Goal: Task Accomplishment & Management: Manage account settings

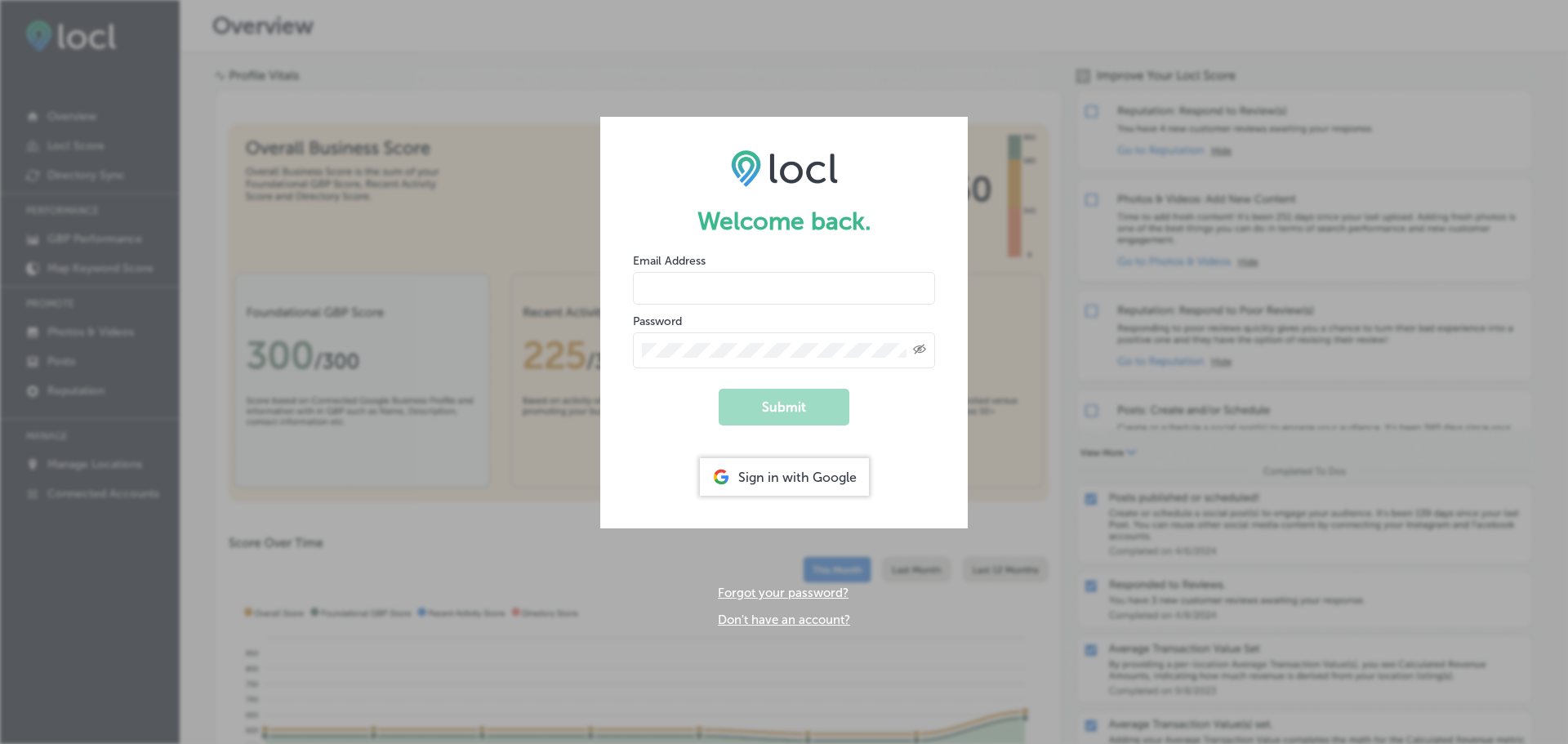
click at [682, 285] on input "email" at bounding box center [784, 288] width 302 height 32
click at [683, 290] on input "email" at bounding box center [784, 288] width 302 height 32
type input "[EMAIL_ADDRESS][DOMAIN_NAME]"
click at [779, 413] on button "Submit" at bounding box center [784, 407] width 131 height 37
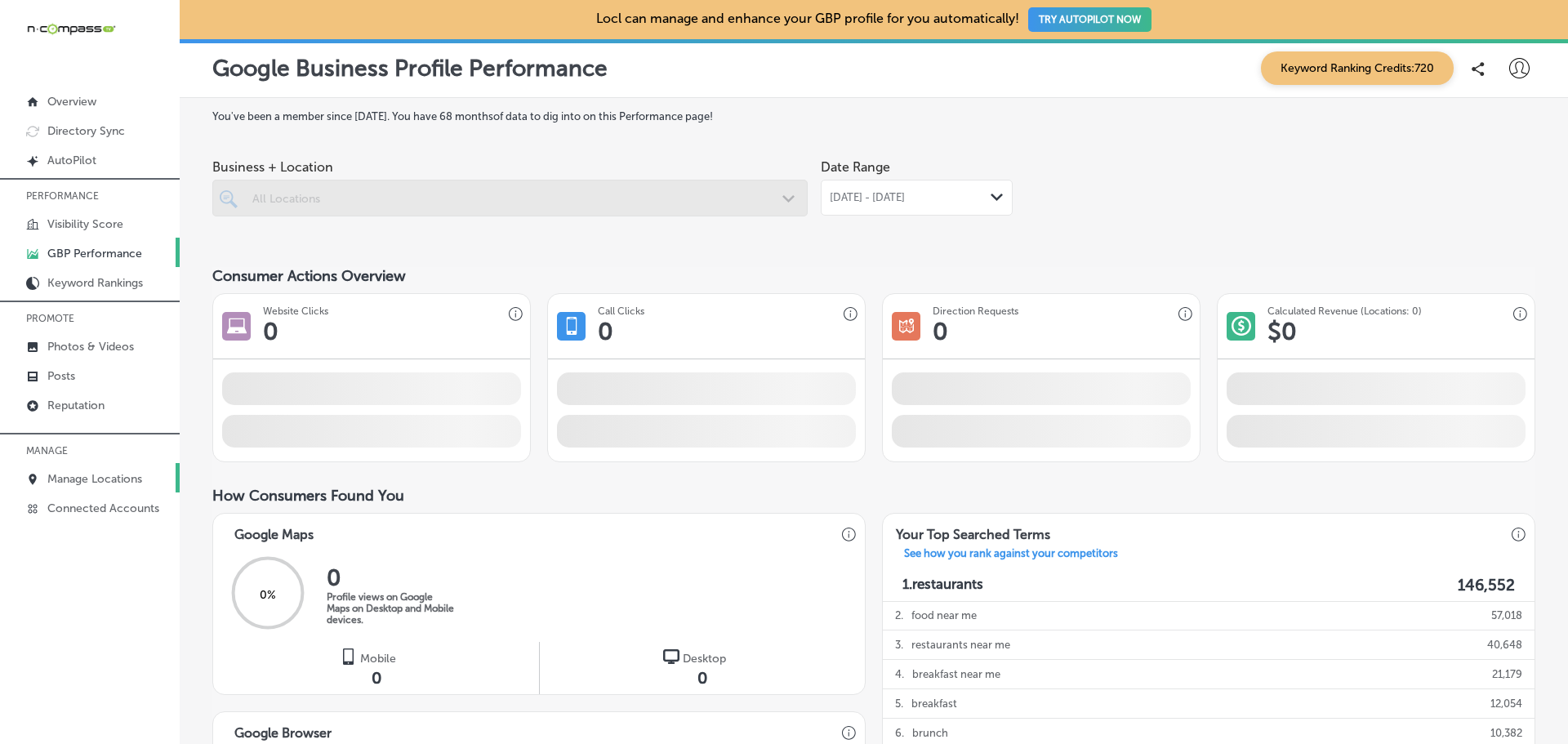
click at [95, 477] on p "Manage Locations" at bounding box center [94, 478] width 94 height 14
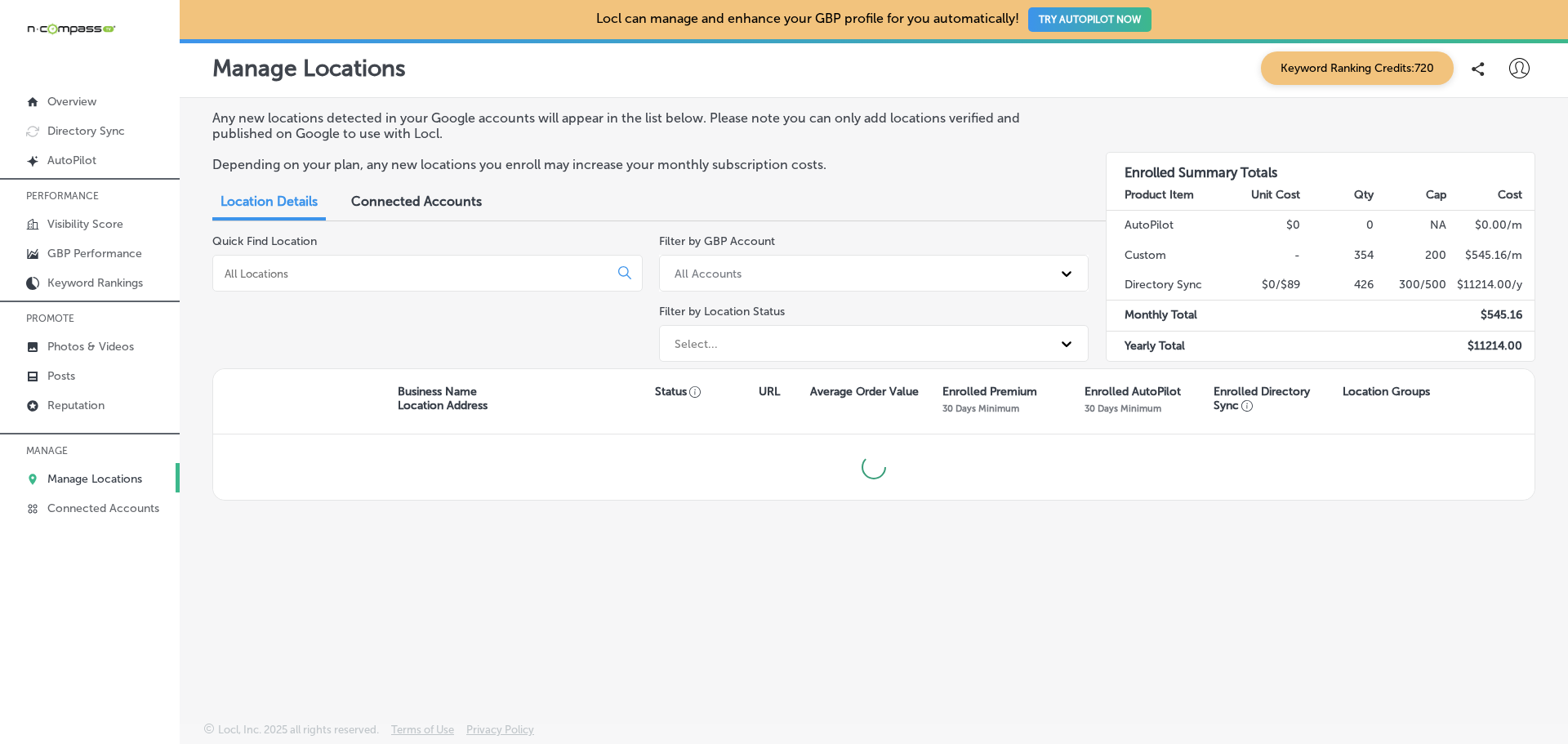
click at [296, 268] on input at bounding box center [414, 272] width 382 height 14
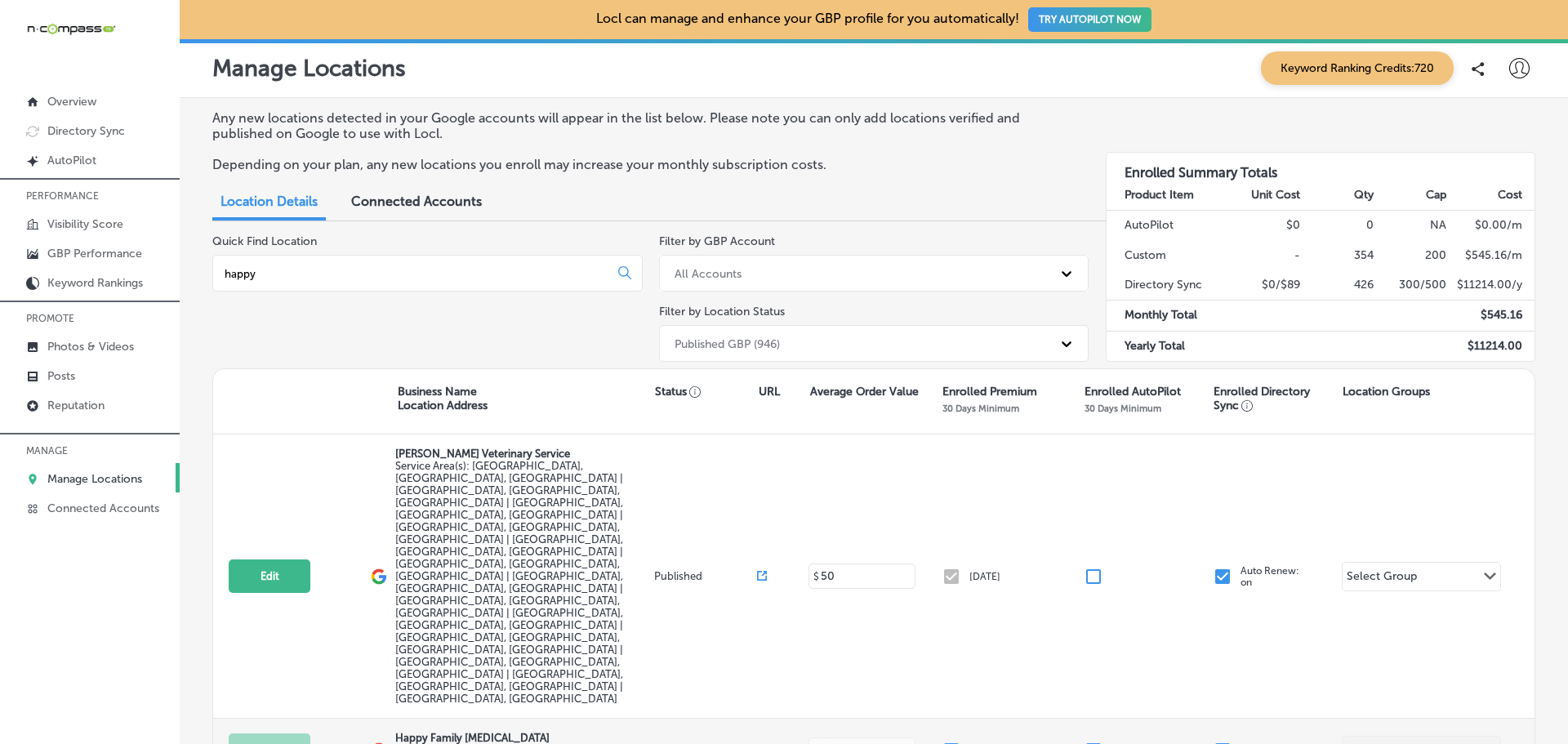
type input "happy"
click at [466, 743] on label "[STREET_ADDRESS]" at bounding box center [522, 756] width 255 height 25
click at [951, 740] on input "checkbox" at bounding box center [951, 750] width 20 height 20
checkbox input "true"
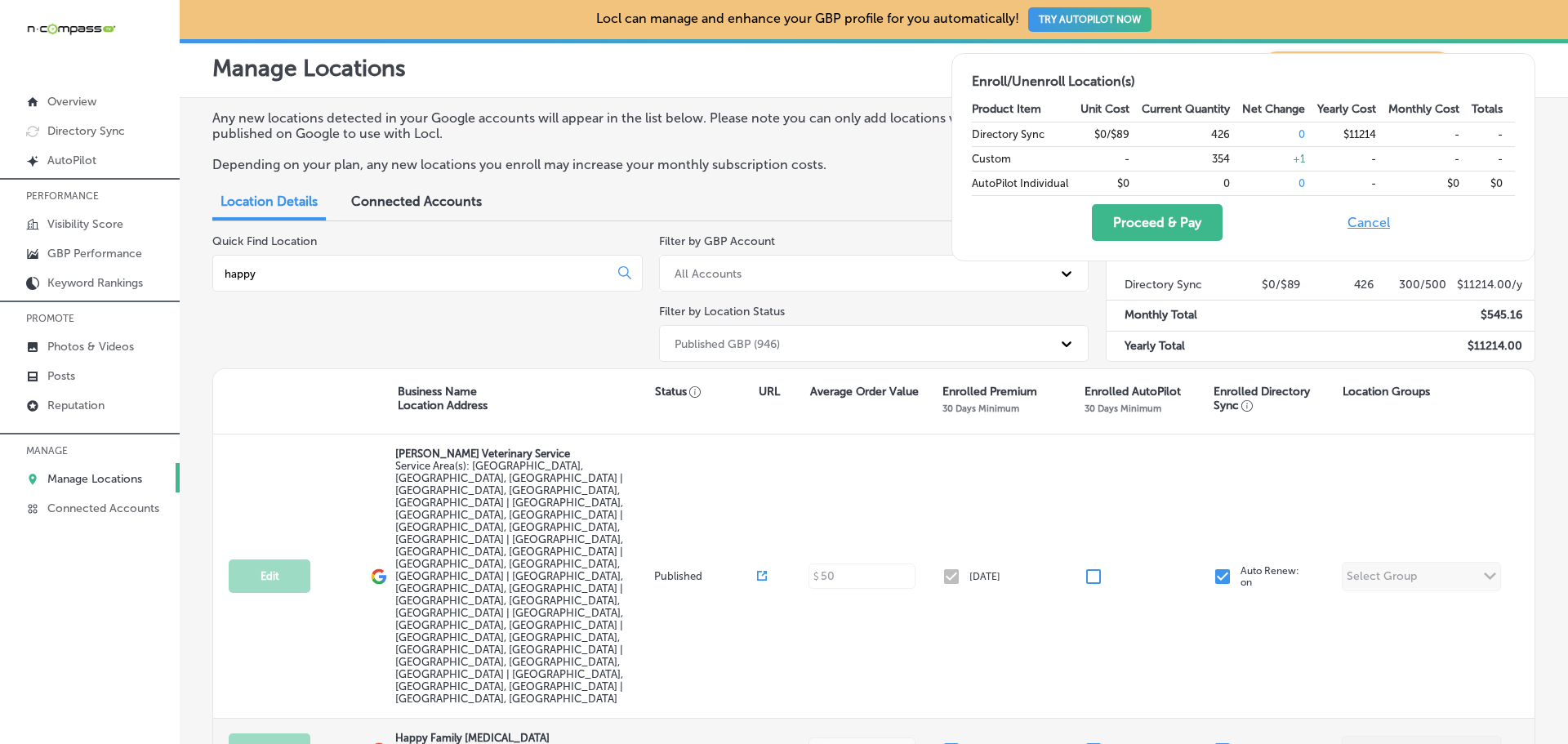
click at [1228, 740] on input "checkbox" at bounding box center [1223, 750] width 20 height 20
checkbox input "true"
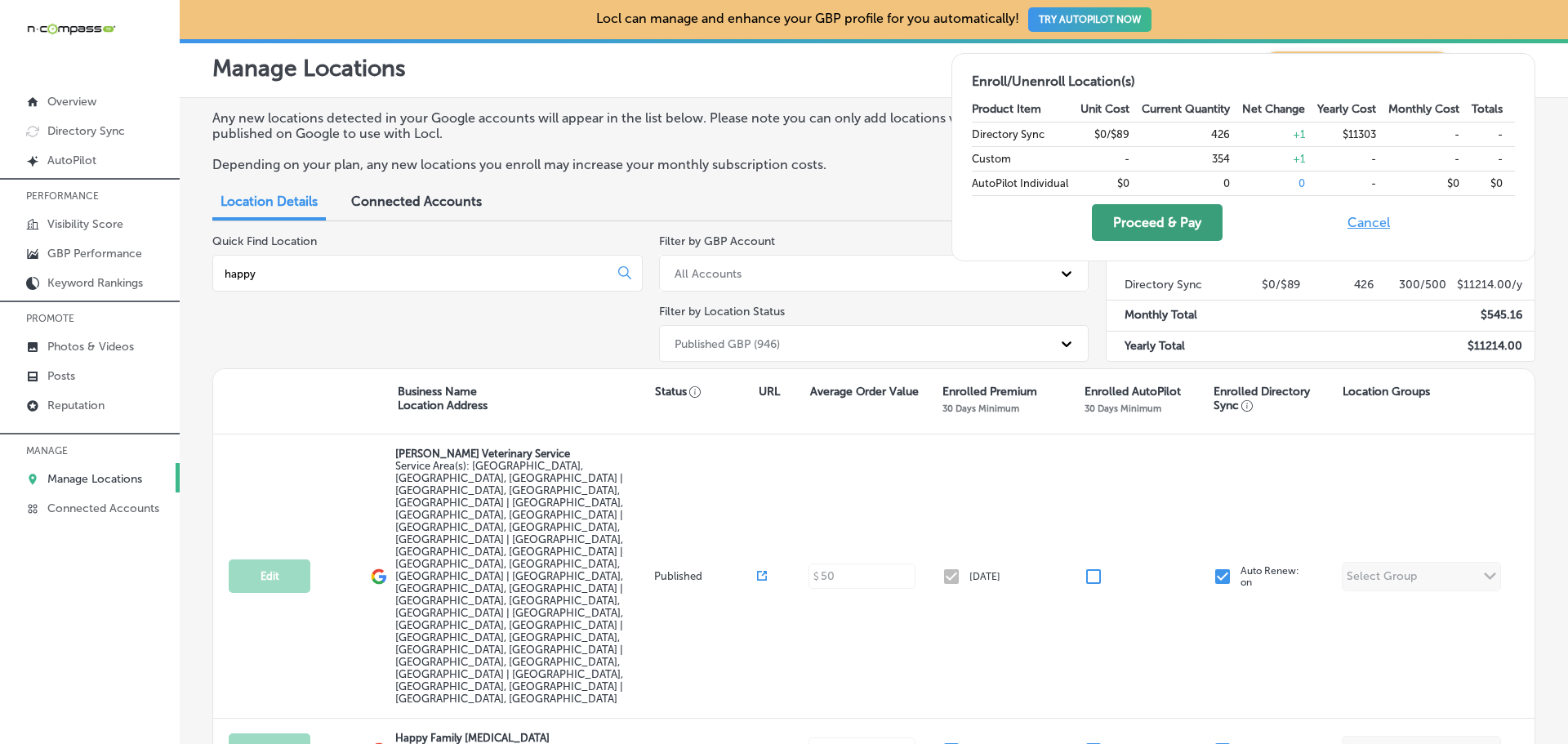
click at [1162, 223] on button "Proceed & Pay" at bounding box center [1157, 222] width 131 height 37
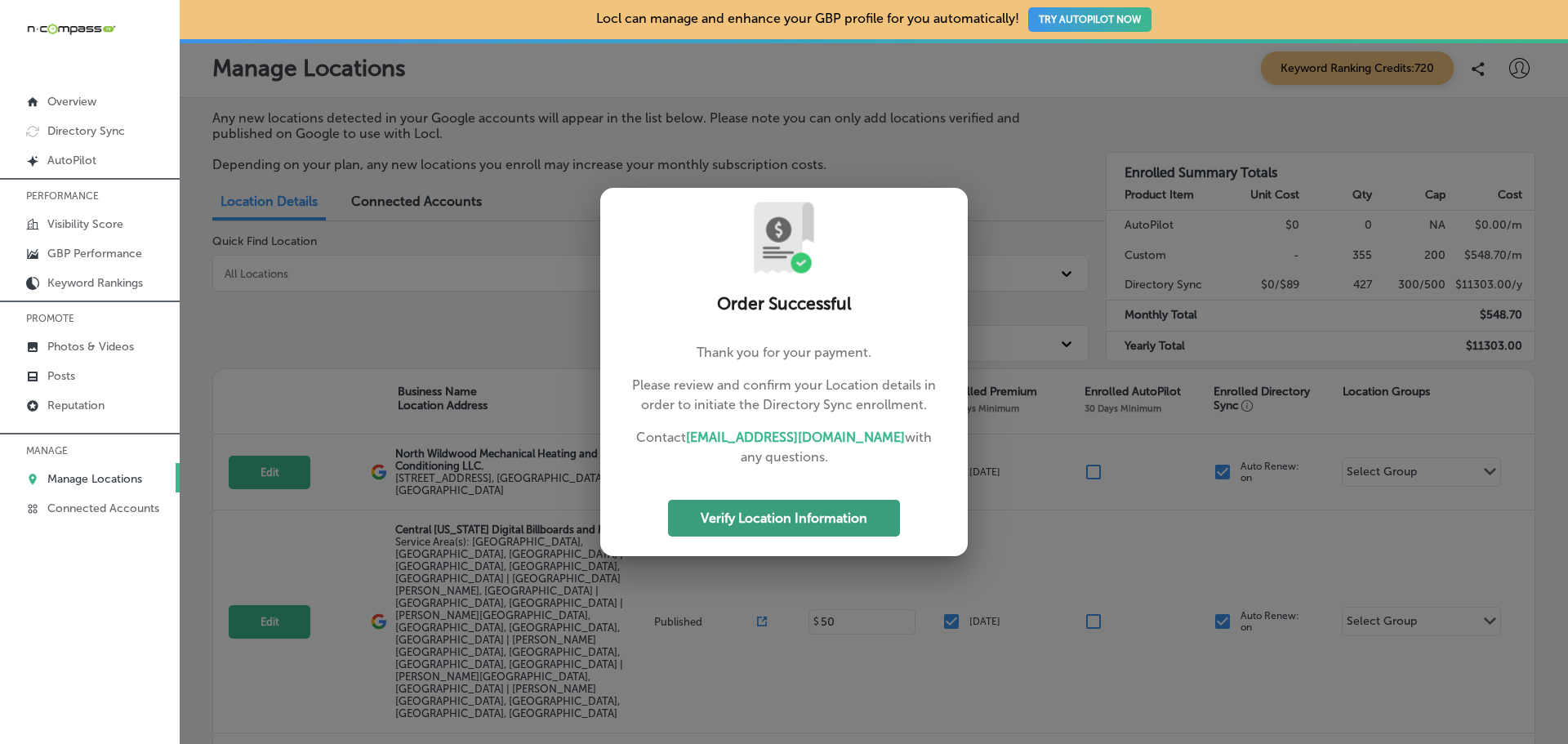
click at [804, 505] on button "Verify Location Information" at bounding box center [784, 517] width 232 height 37
select select "US"
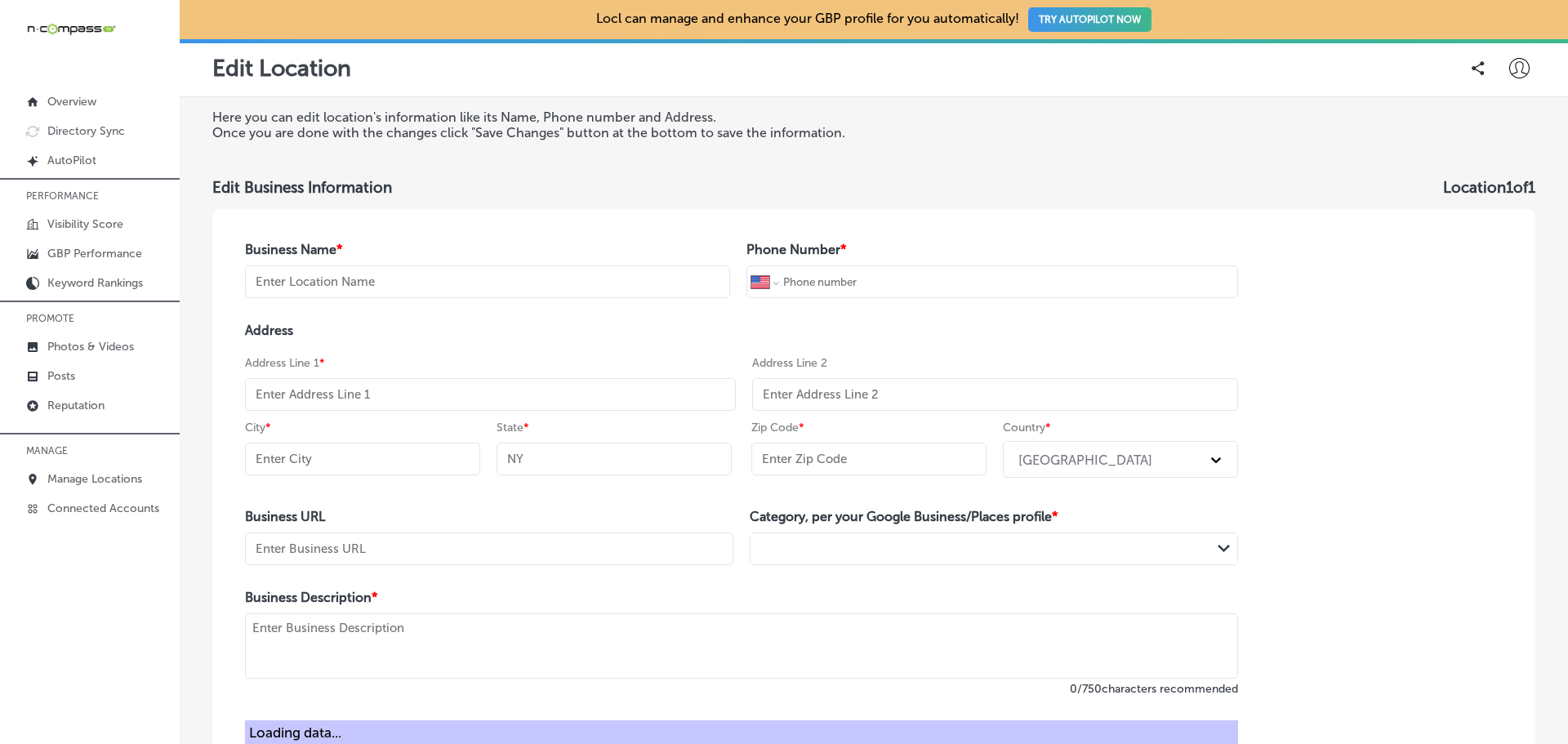
type input "Happy Family [MEDICAL_DATA]"
type input "[PHONE_NUMBER]"
type input "[STREET_ADDRESS]"
type input "[PERSON_NAME] Carbon"
type input "IL"
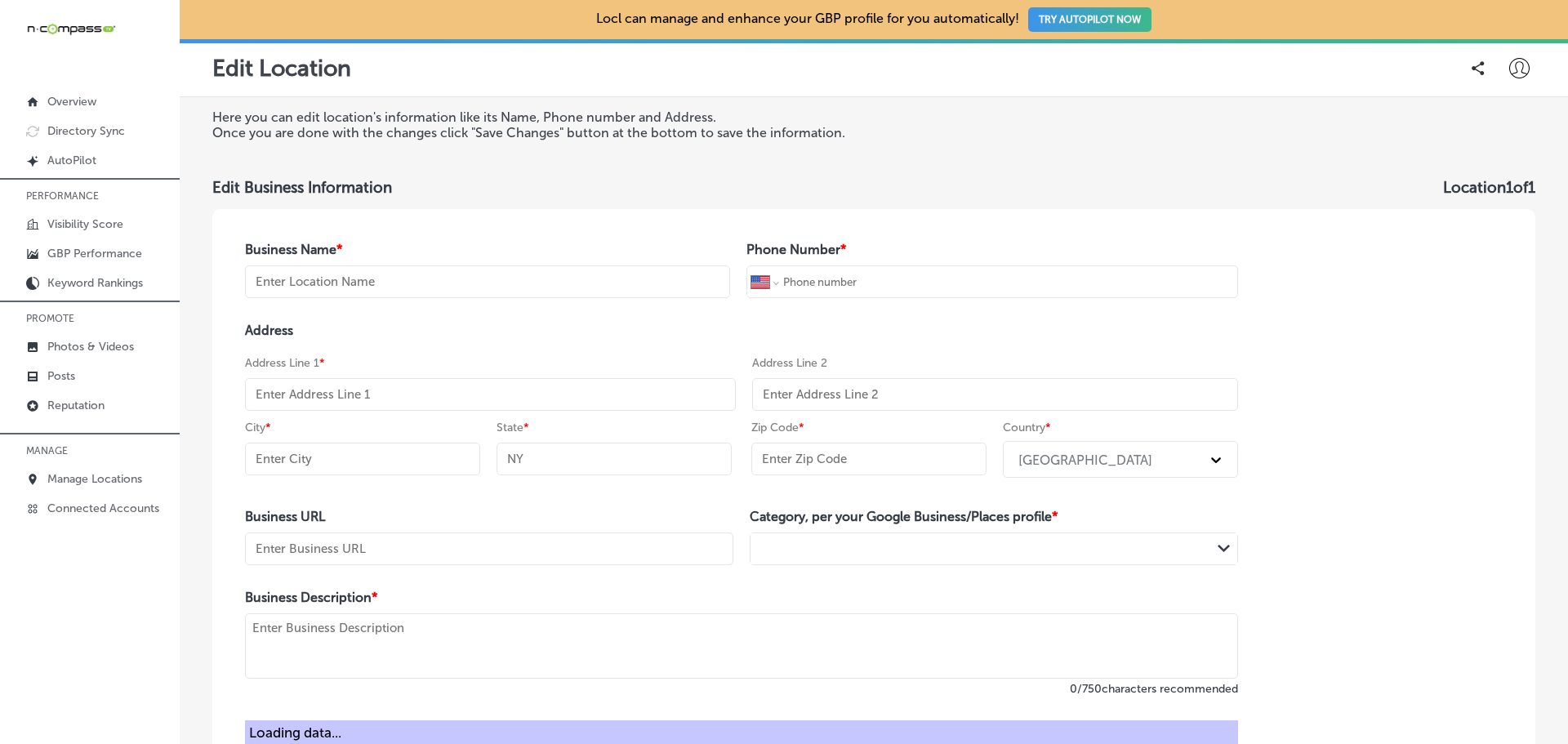
type input "62034"
type input "[URL][DOMAIN_NAME]"
type textarea "Happy Family [MEDICAL_DATA] is a pediatric, prenatal, [MEDICAL_DATA], and overa…"
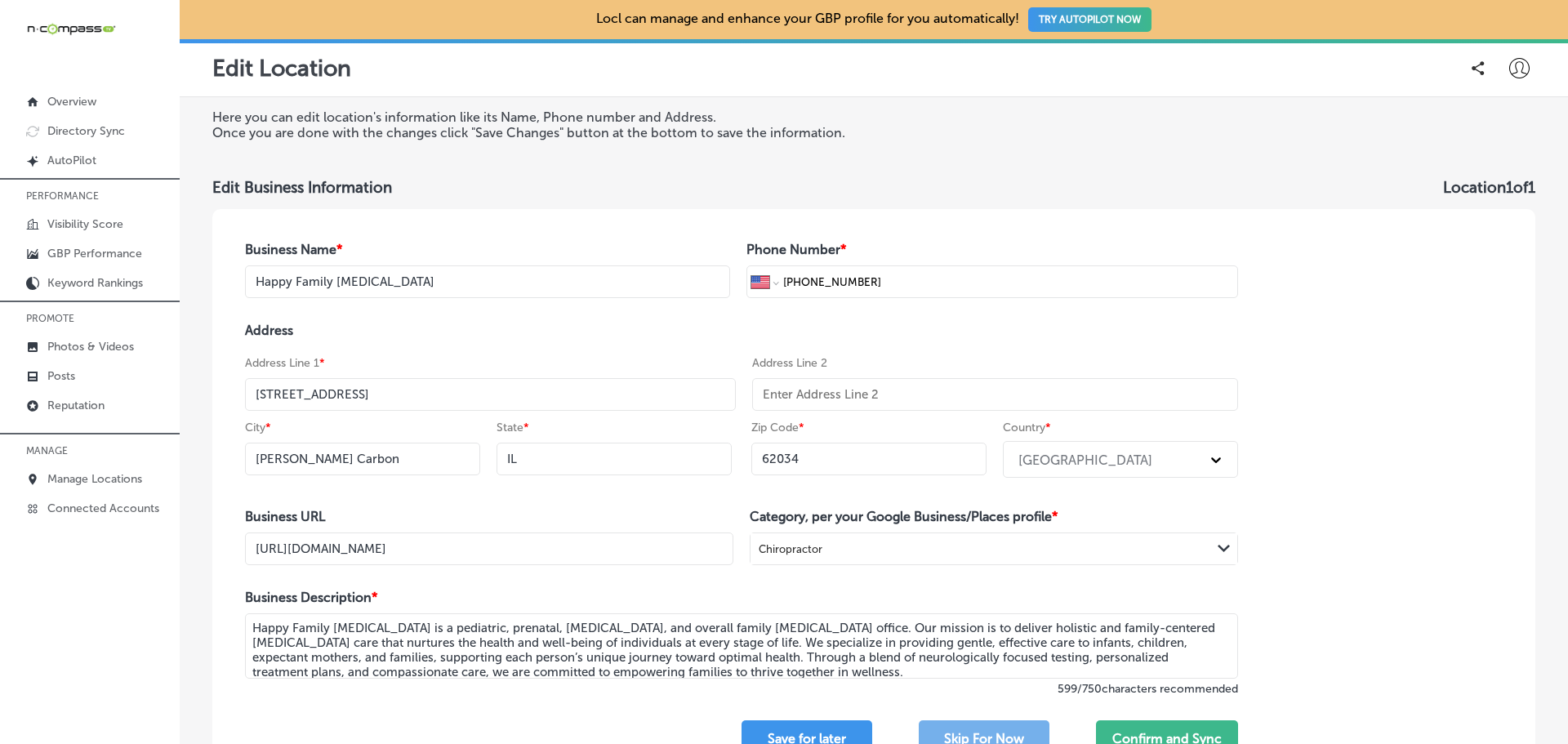
scroll to position [82, 0]
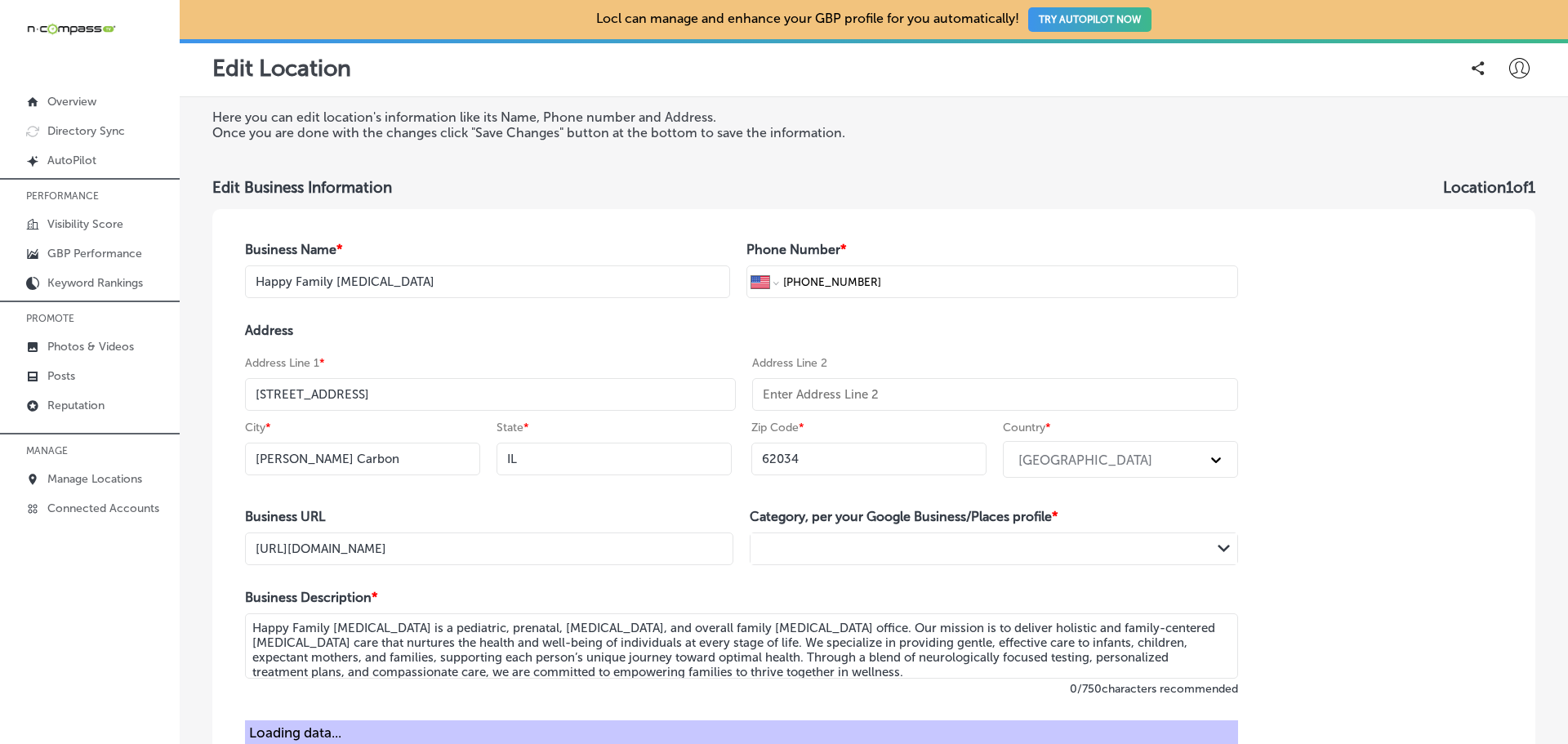
select select "US"
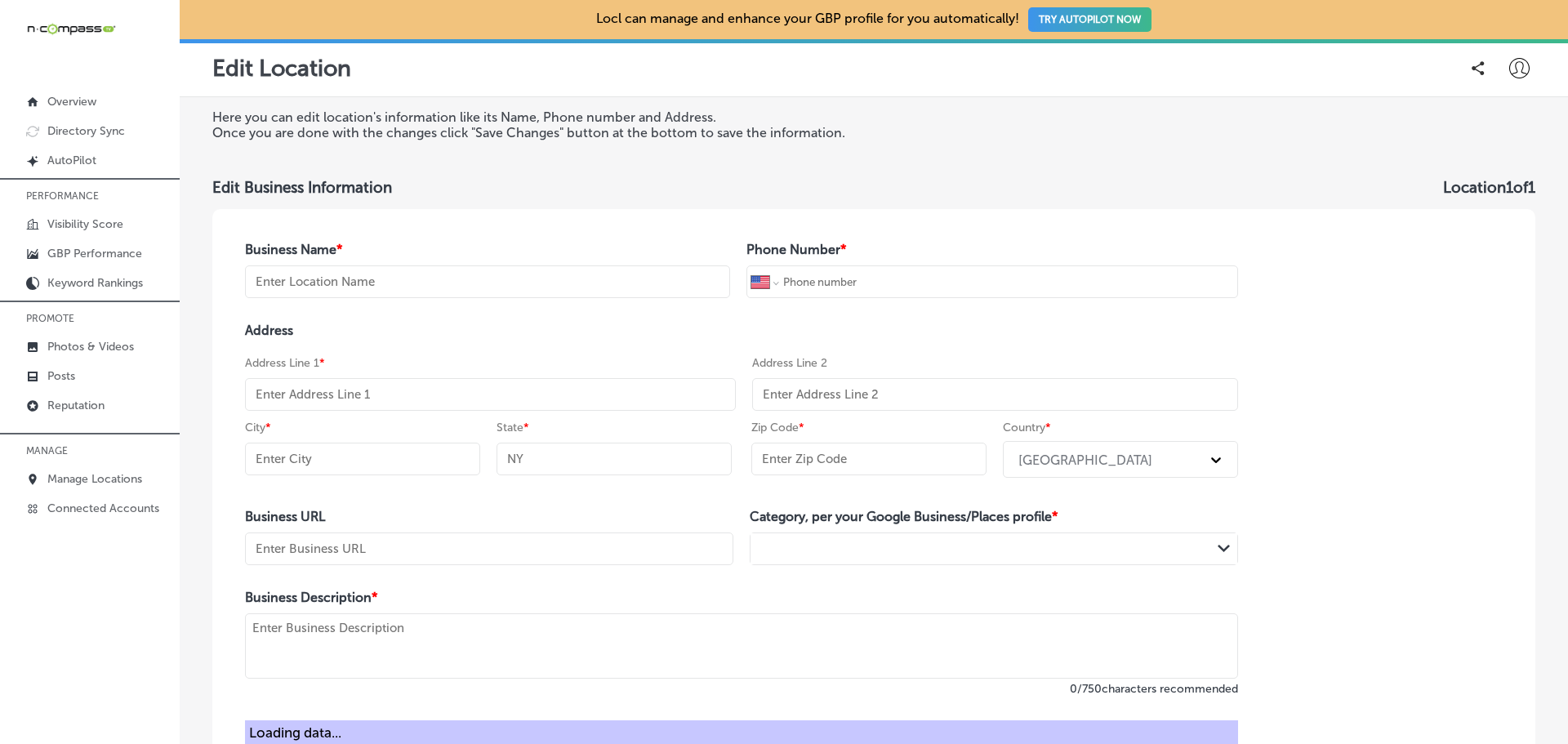
type input "Happy Family [MEDICAL_DATA]"
type input "[PHONE_NUMBER]"
type input "[STREET_ADDRESS]"
type input "[PERSON_NAME] Carbon"
type input "IL"
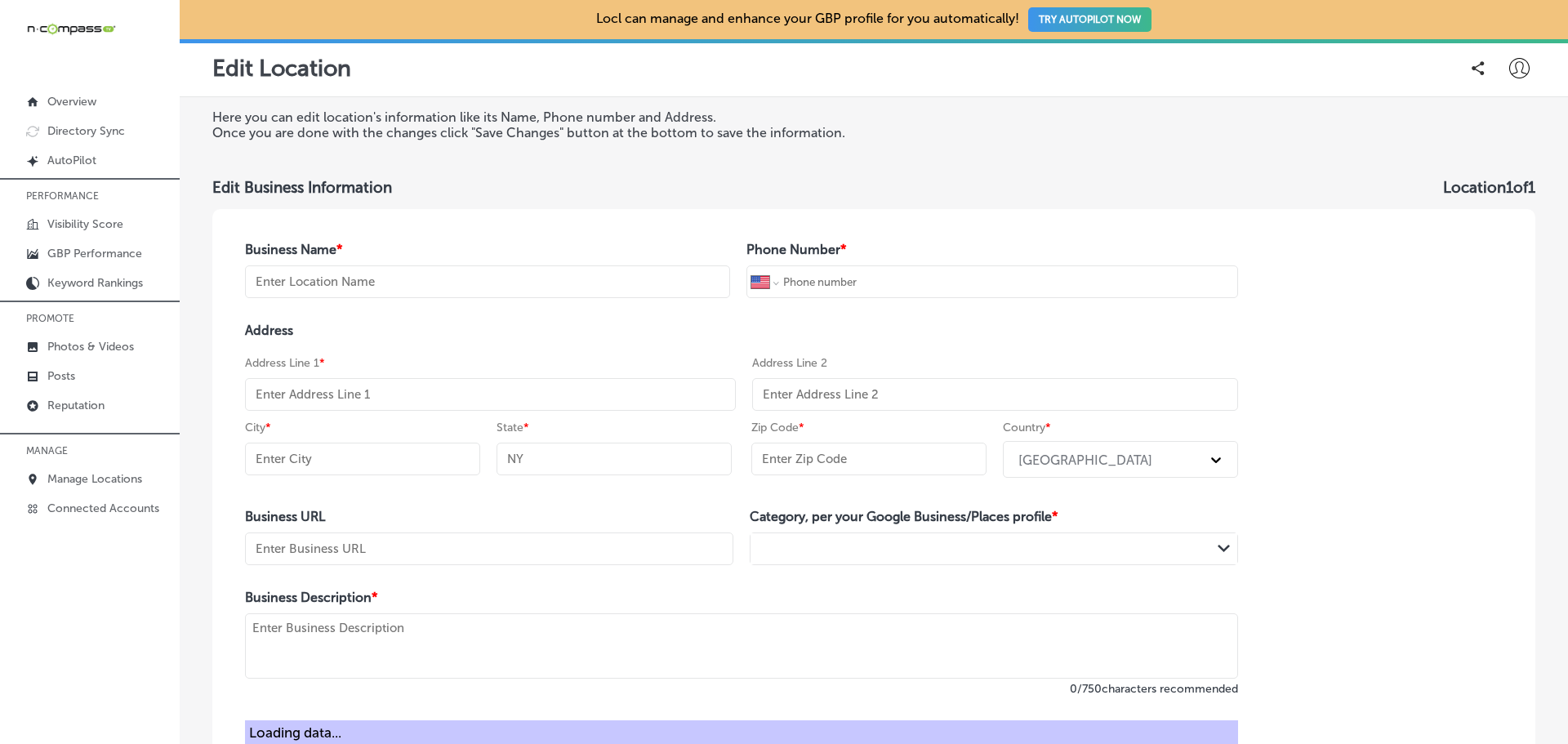
type input "62034"
type input "[URL][DOMAIN_NAME]"
type textarea "Happy Family [MEDICAL_DATA] is a pediatric, prenatal, [MEDICAL_DATA], and overa…"
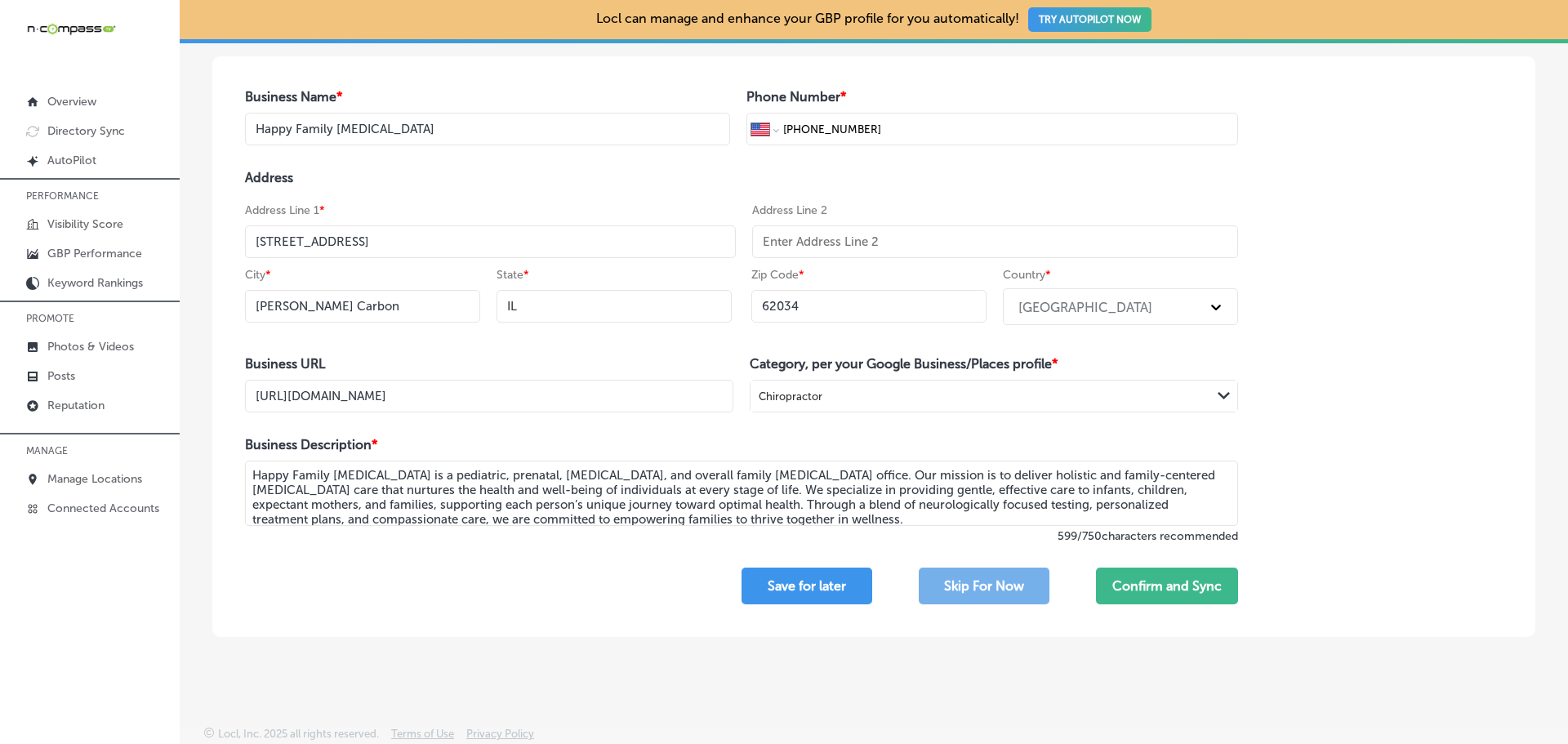
scroll to position [157, 0]
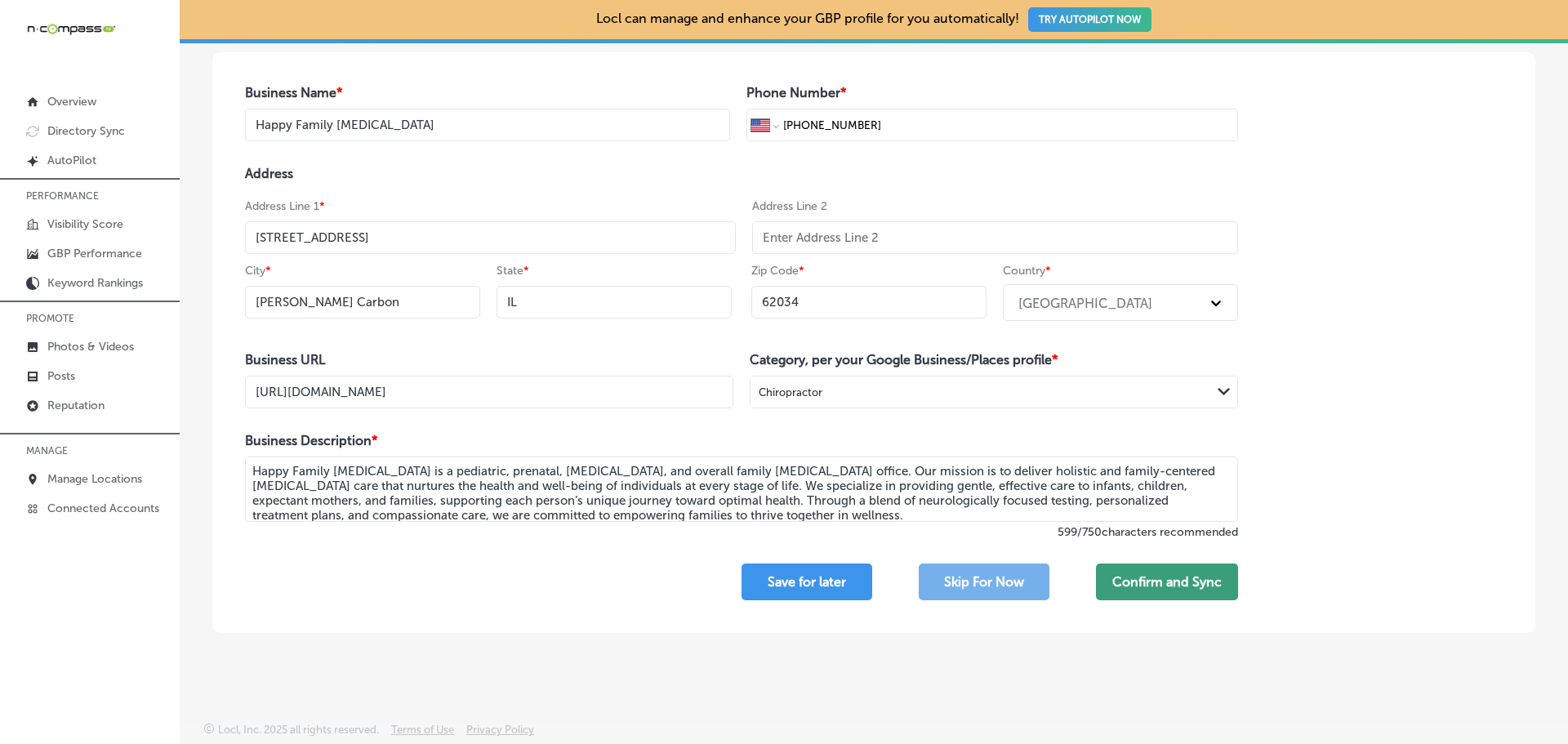
click at [1139, 583] on button "Confirm and Sync" at bounding box center [1167, 581] width 142 height 37
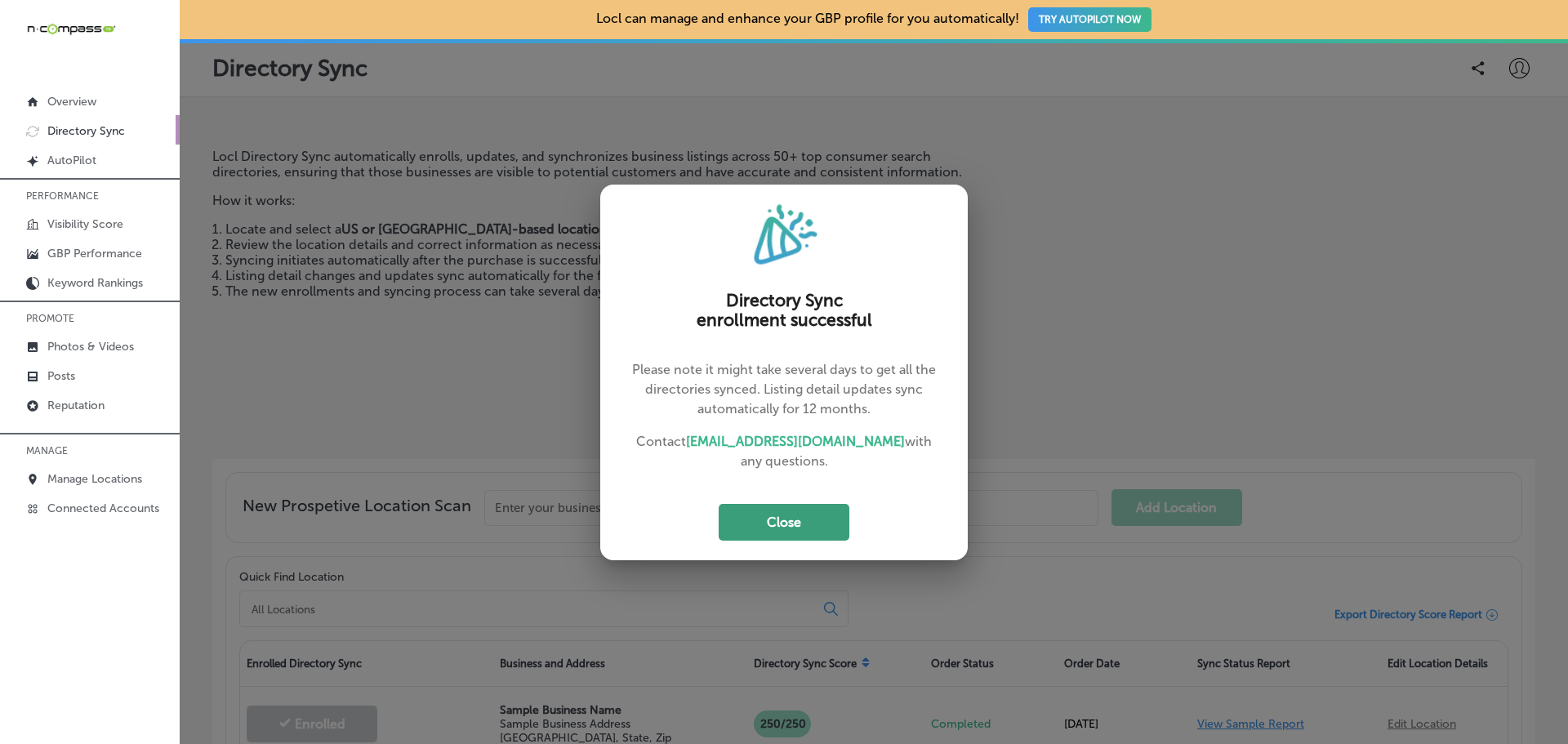
click at [802, 515] on button "Close" at bounding box center [784, 522] width 131 height 37
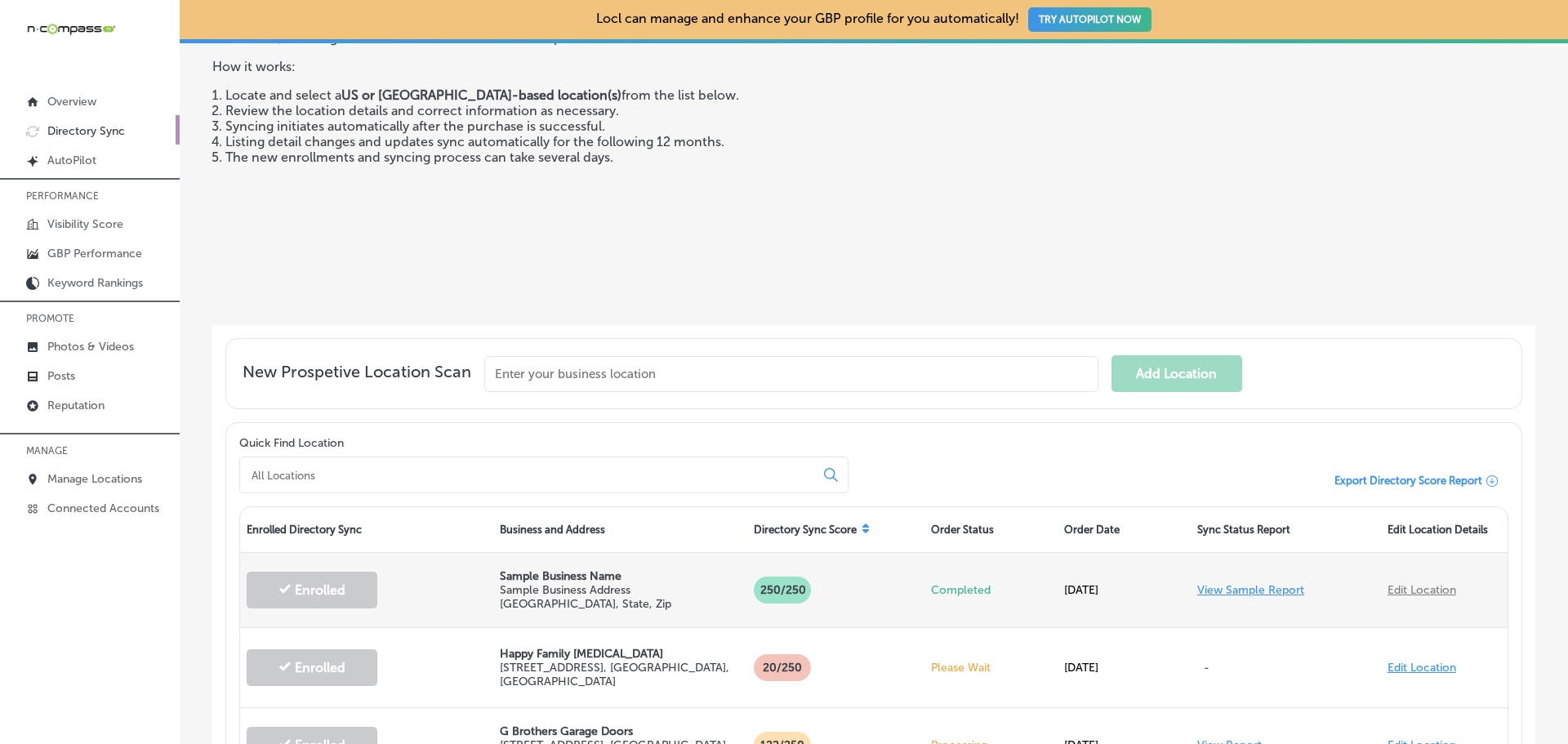
scroll to position [245, 0]
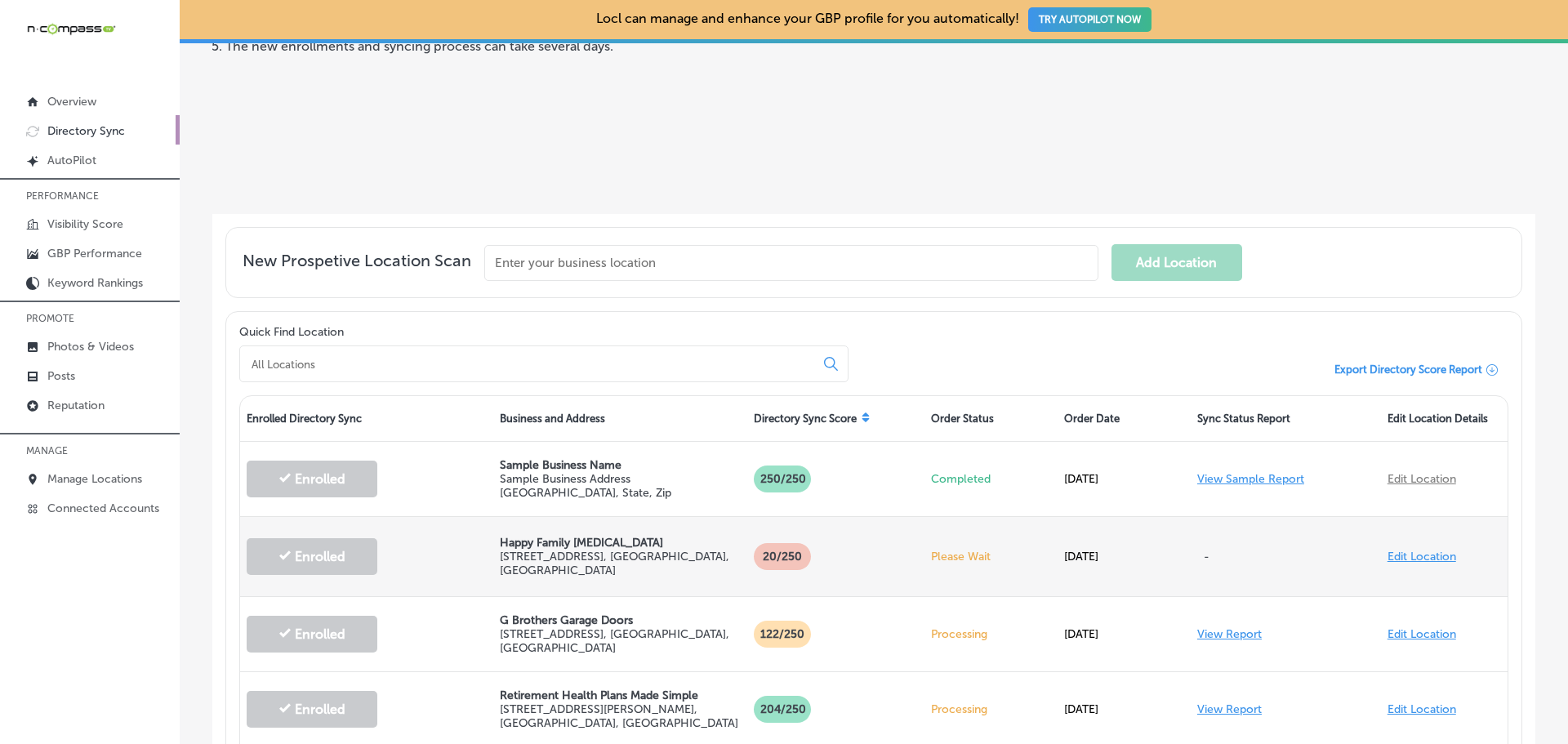
click at [574, 545] on p "Happy Family [MEDICAL_DATA]" at bounding box center [620, 542] width 240 height 14
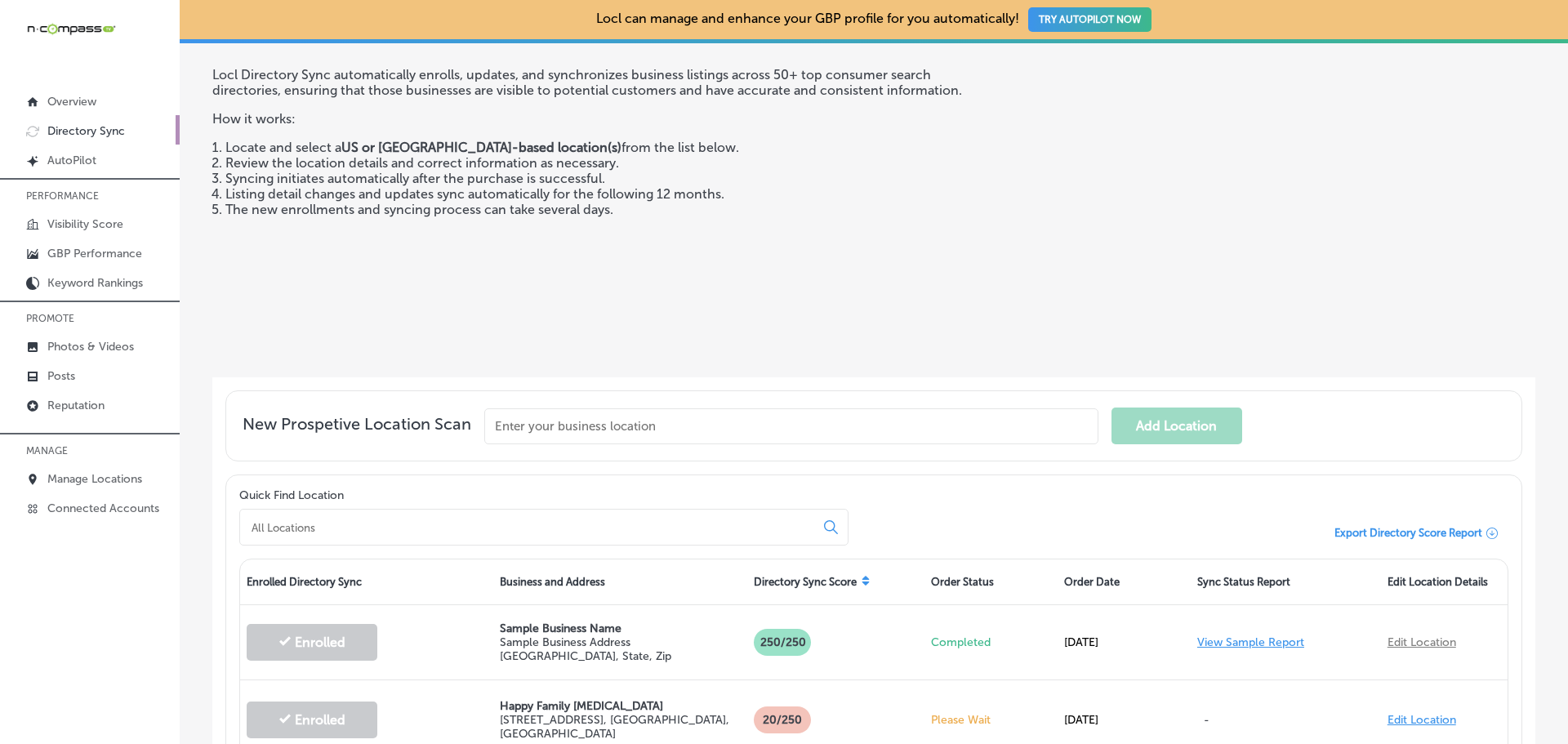
scroll to position [0, 0]
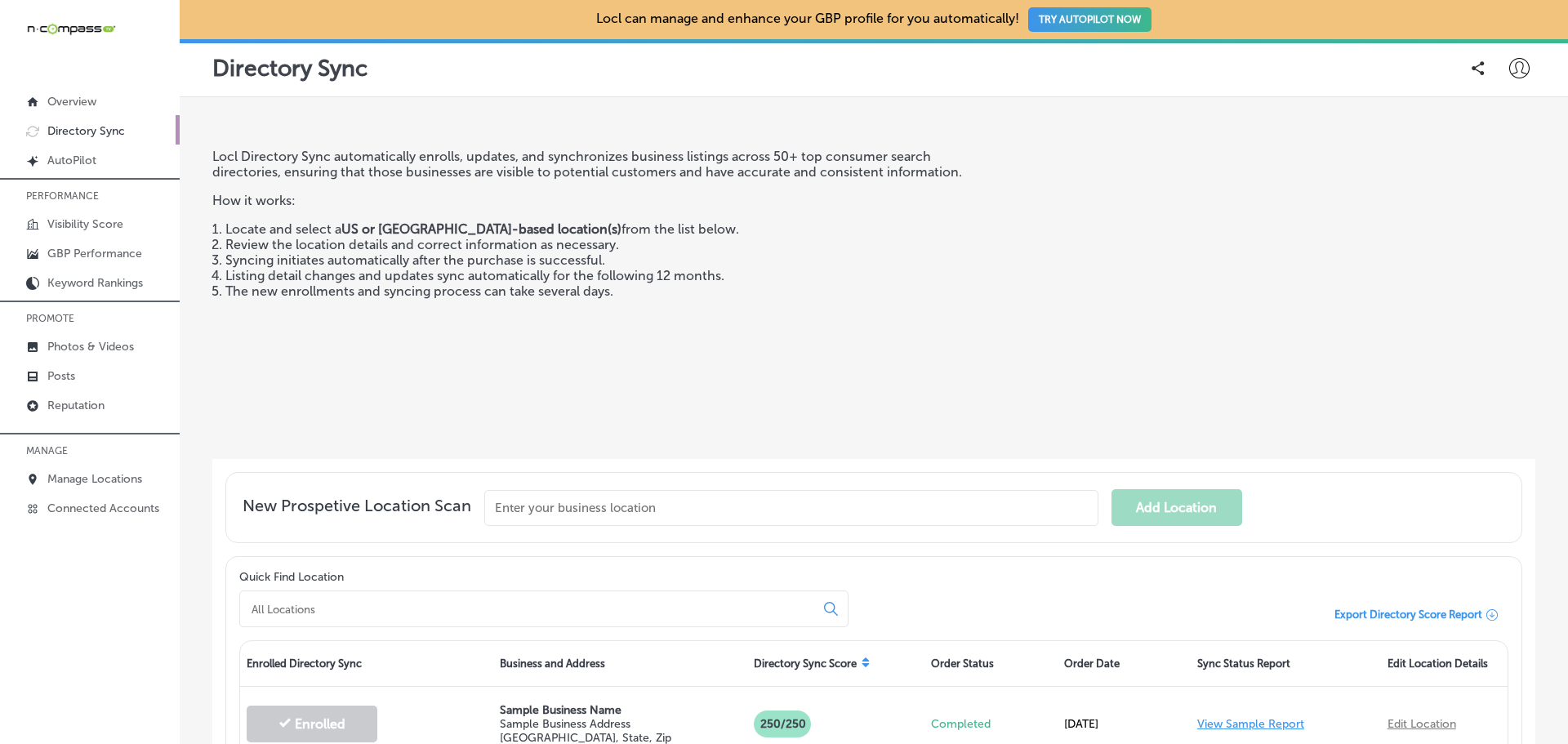
click at [1510, 68] on icon at bounding box center [1519, 68] width 20 height 20
click at [1500, 157] on li "My Teams" at bounding box center [1490, 169] width 112 height 37
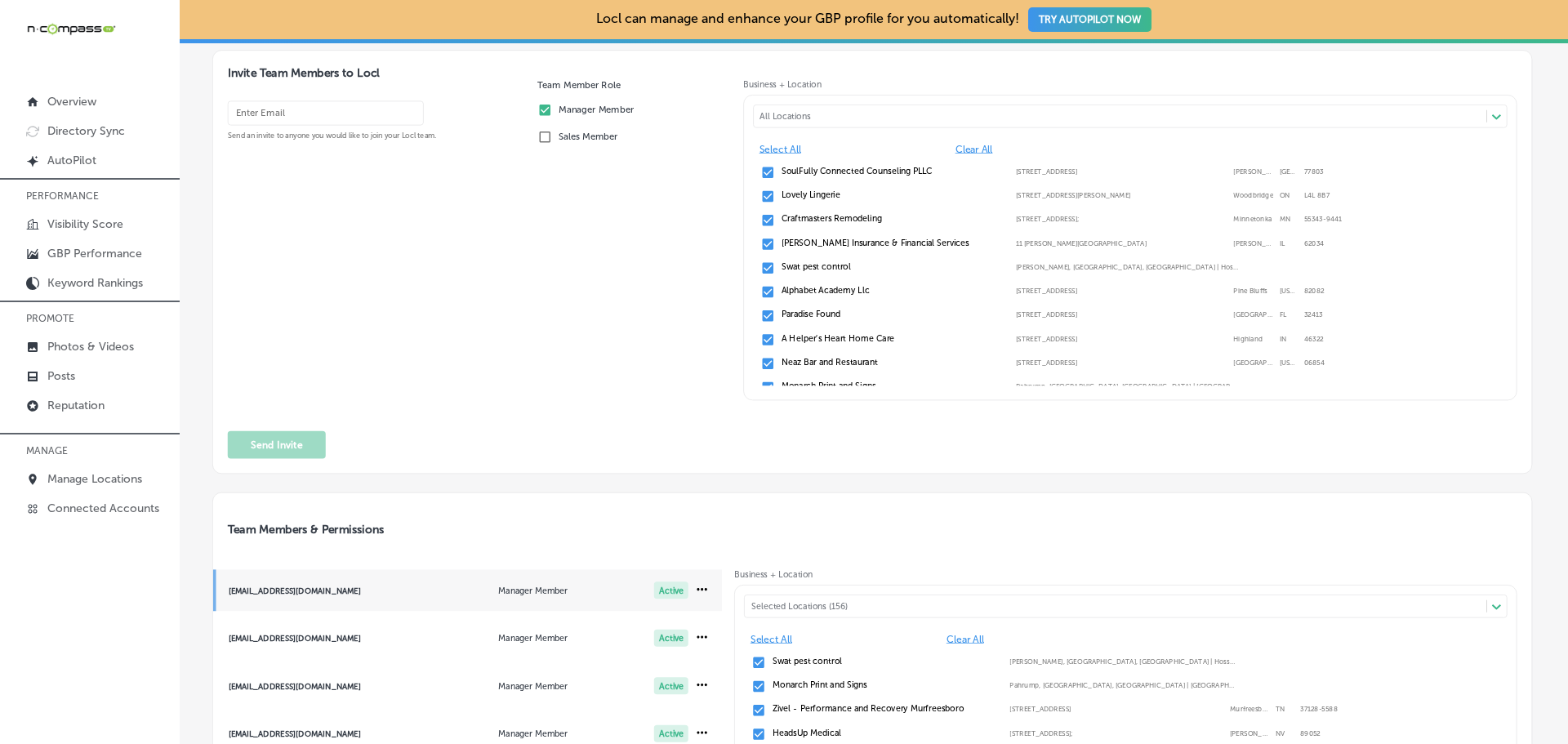
scroll to position [3, 0]
drag, startPoint x: 340, startPoint y: 608, endPoint x: 821, endPoint y: 336, distance: 552.6
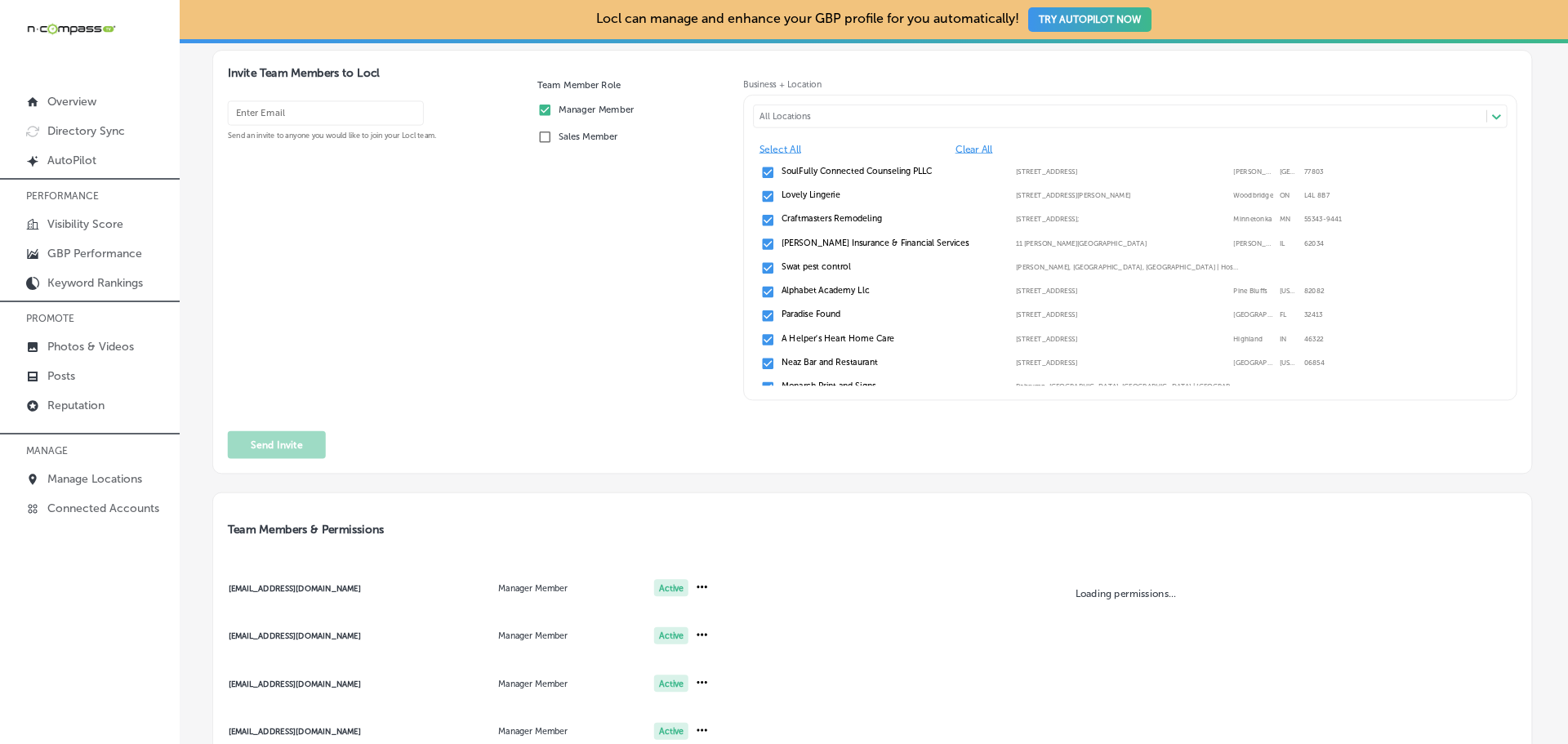
scroll to position [348, 0]
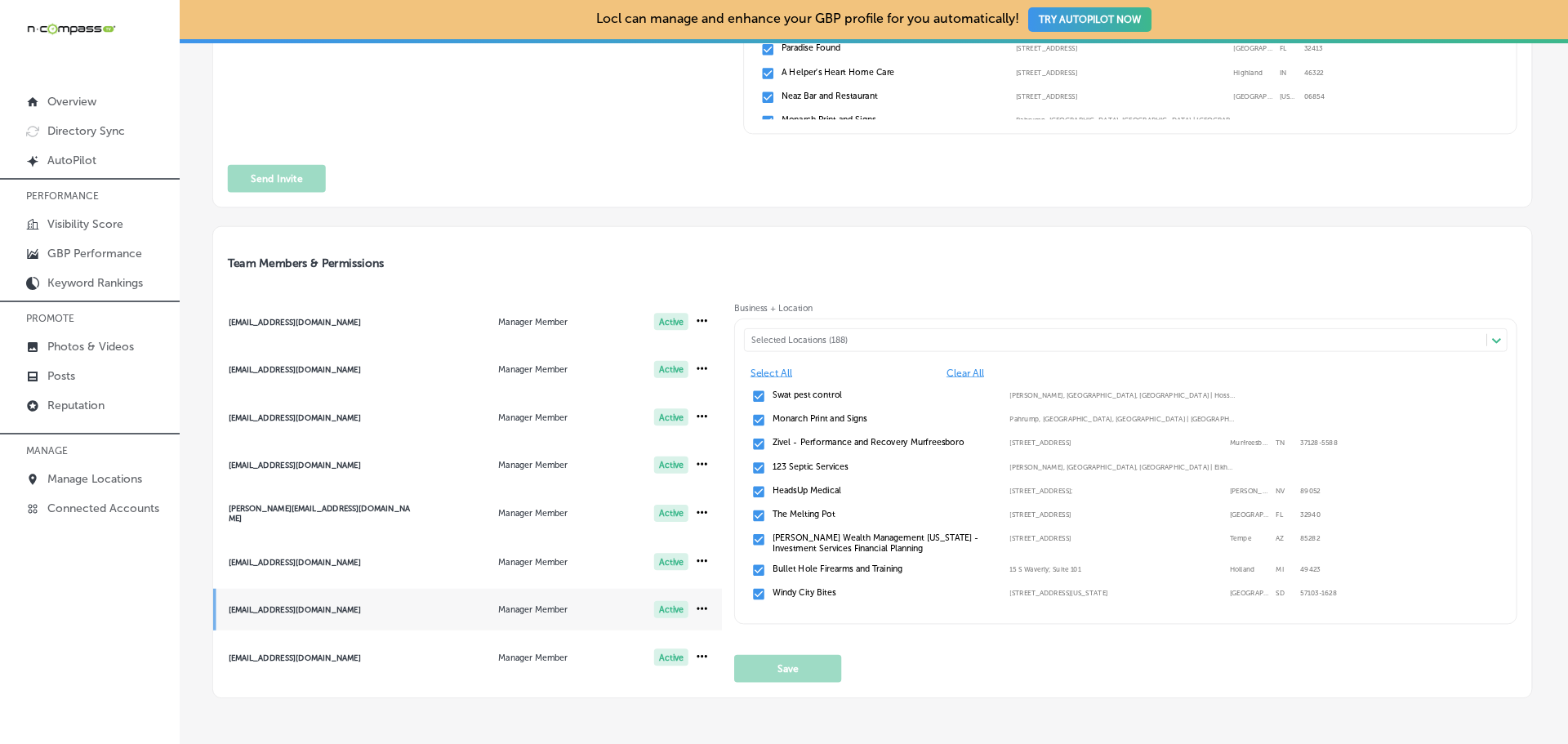
click at [860, 334] on div "Selected Locations (188)" at bounding box center [1122, 339] width 742 height 10
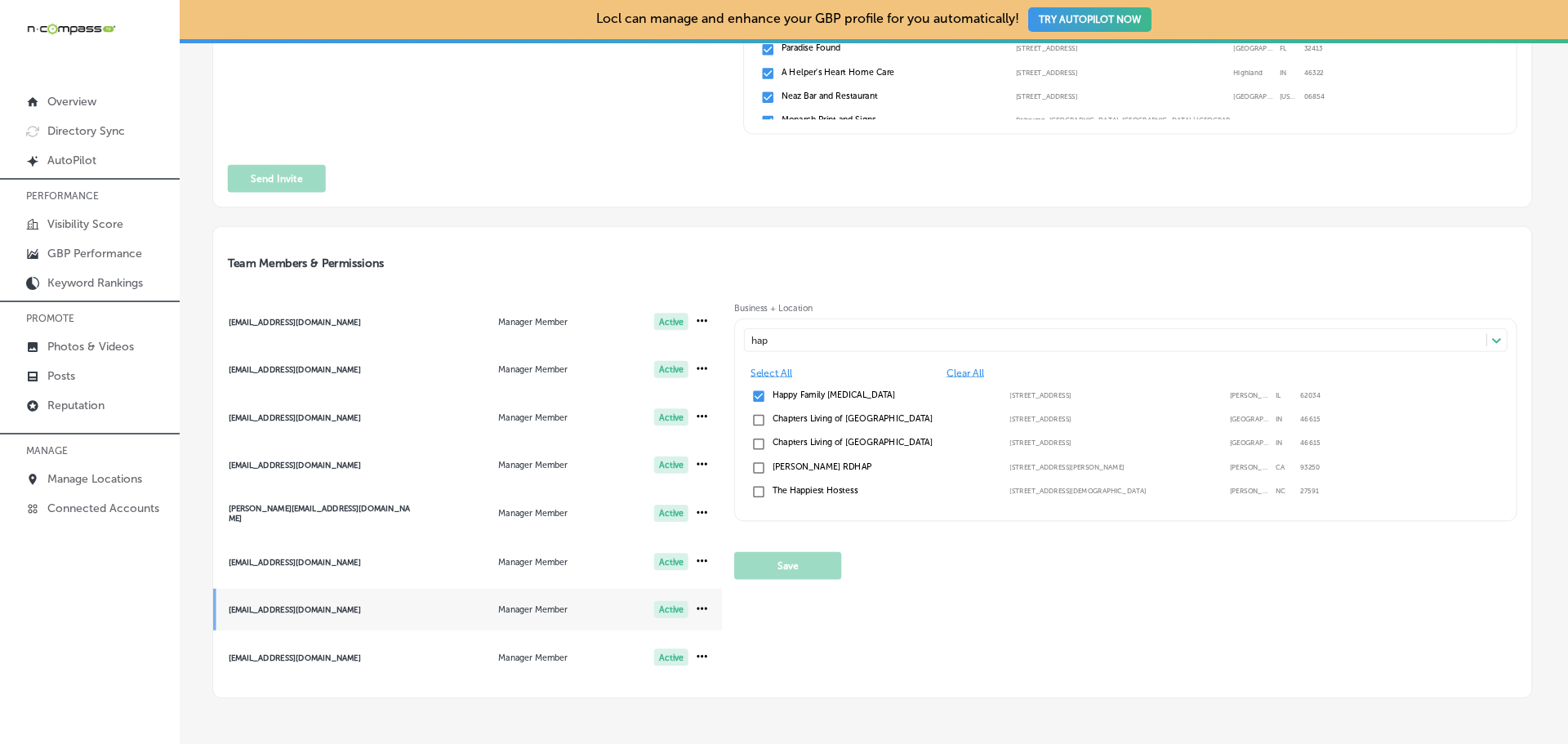
click at [754, 391] on input "checkbox" at bounding box center [758, 395] width 14 height 14
click at [758, 397] on input "checkbox" at bounding box center [758, 395] width 14 height 14
type input "hap"
click at [802, 564] on button "Save" at bounding box center [787, 565] width 107 height 28
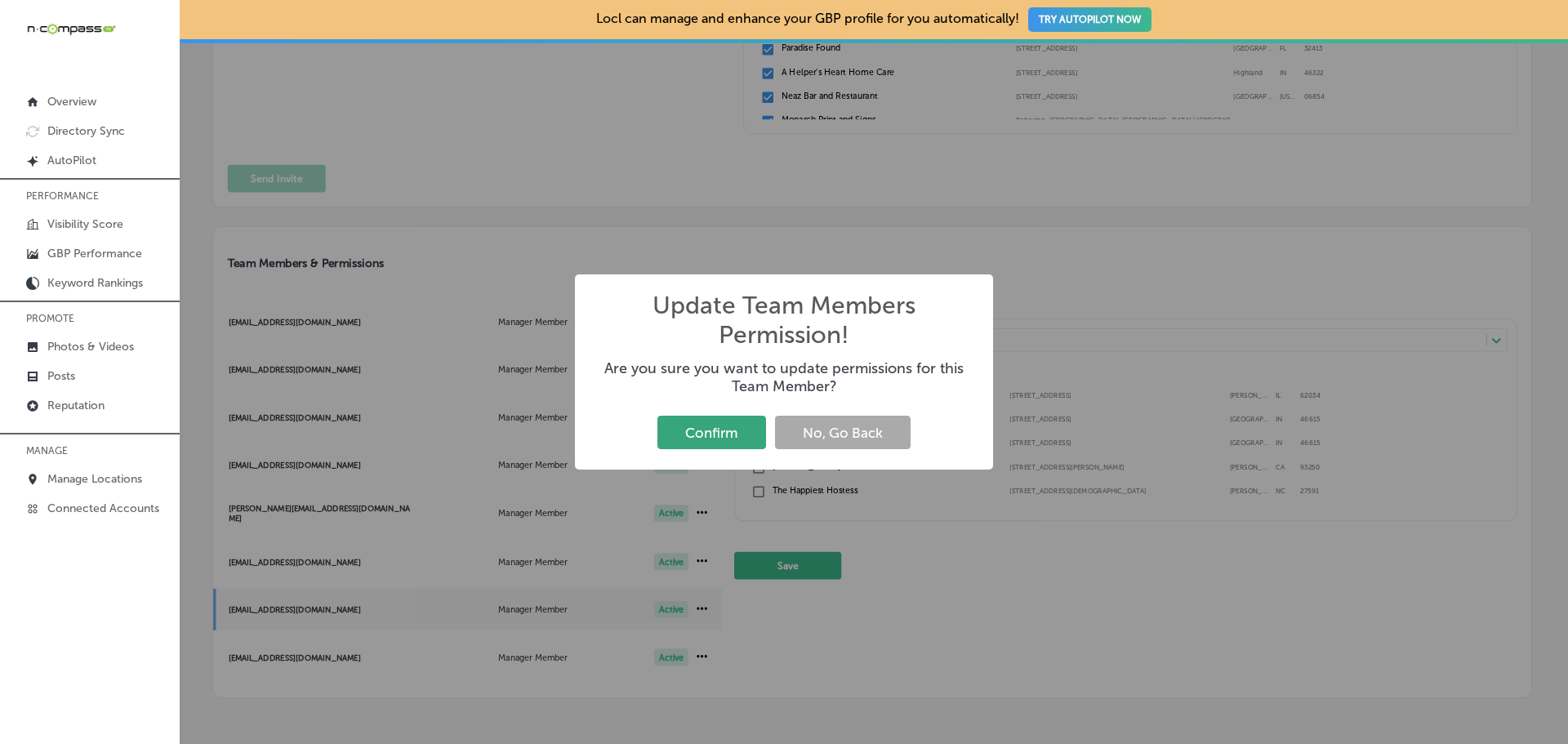
click at [721, 429] on button "Confirm" at bounding box center [712, 432] width 109 height 33
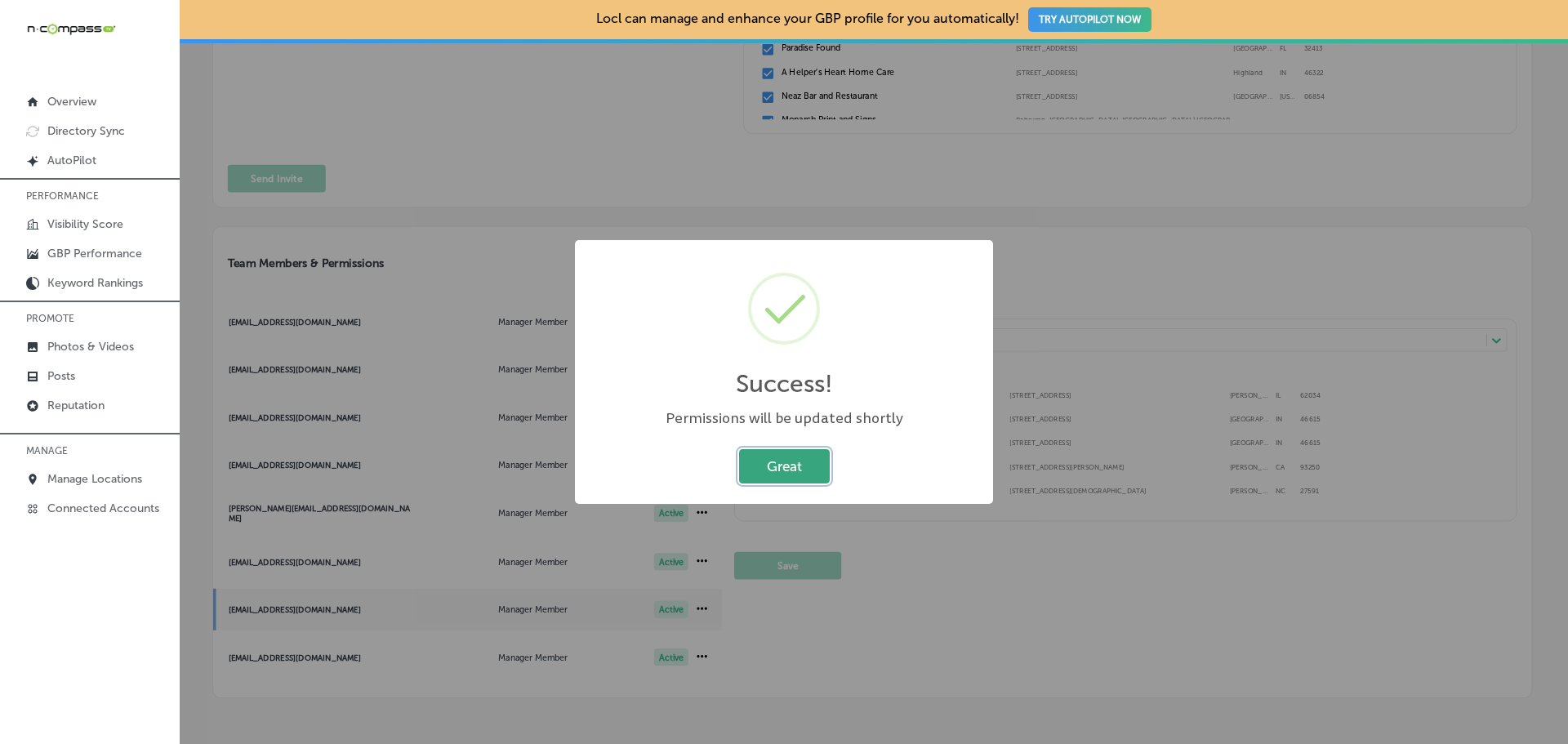
click at [794, 456] on button "Great" at bounding box center [784, 465] width 91 height 33
